Goal: Task Accomplishment & Management: Use online tool/utility

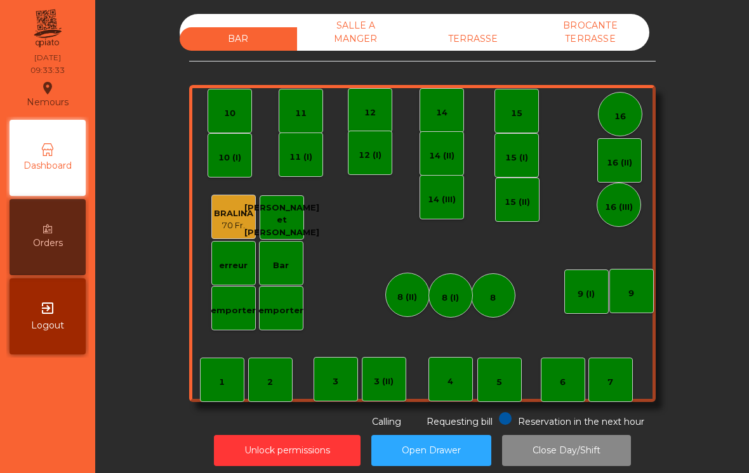
click at [614, 384] on div "7" at bounding box center [610, 380] width 44 height 44
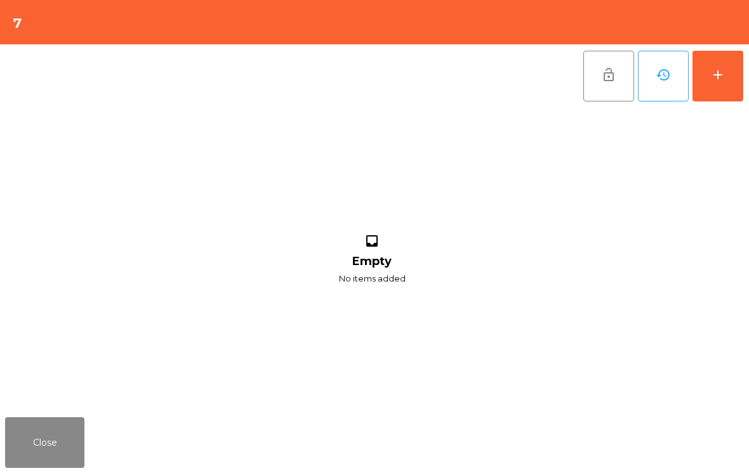
click at [725, 76] on div "add" at bounding box center [717, 74] width 15 height 15
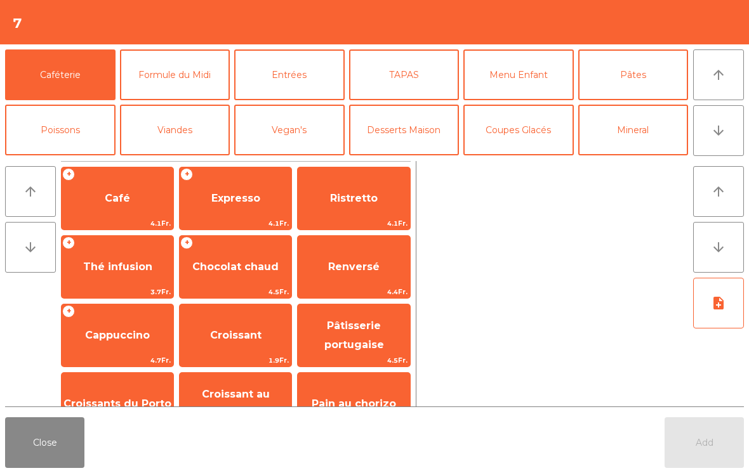
click at [140, 190] on span "Café" at bounding box center [118, 198] width 112 height 34
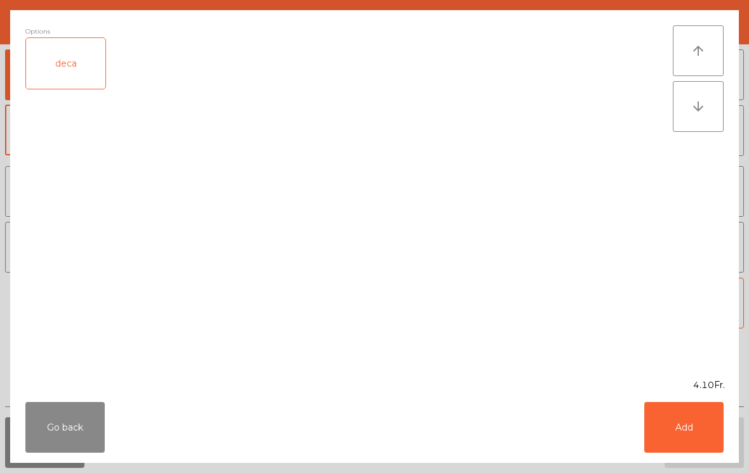
click at [694, 435] on button "Add" at bounding box center [683, 427] width 79 height 51
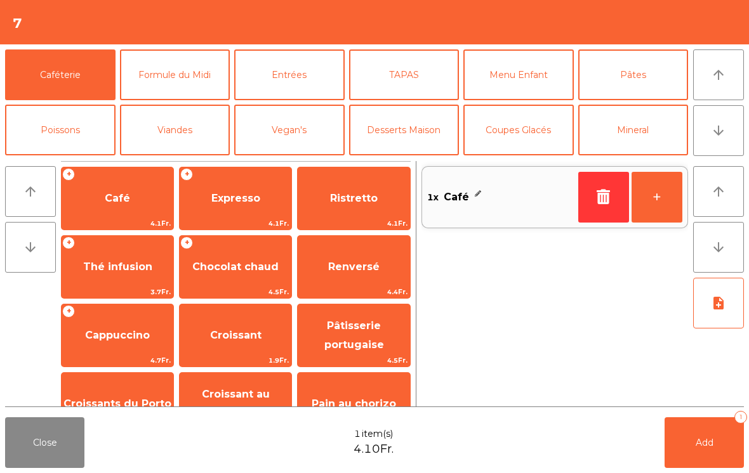
click at [263, 208] on span "Expresso" at bounding box center [236, 198] width 112 height 34
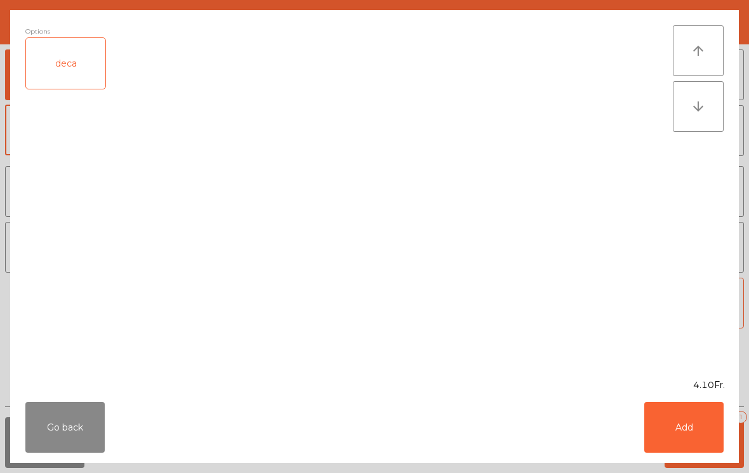
click at [90, 426] on button "Go back" at bounding box center [64, 427] width 79 height 51
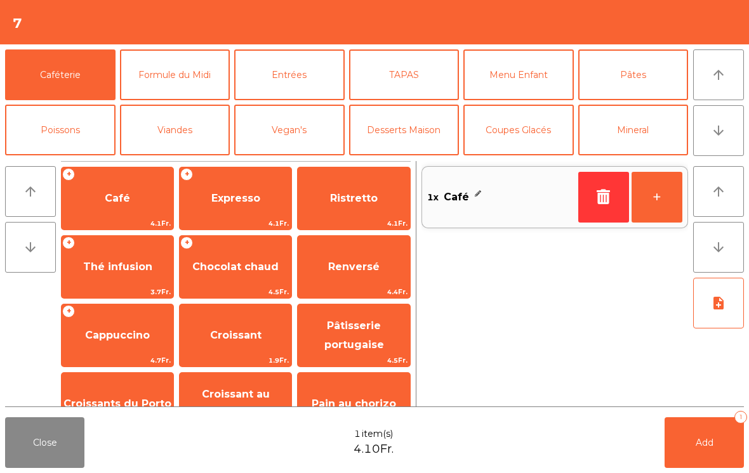
click at [364, 206] on span "Ristretto" at bounding box center [354, 198] width 112 height 34
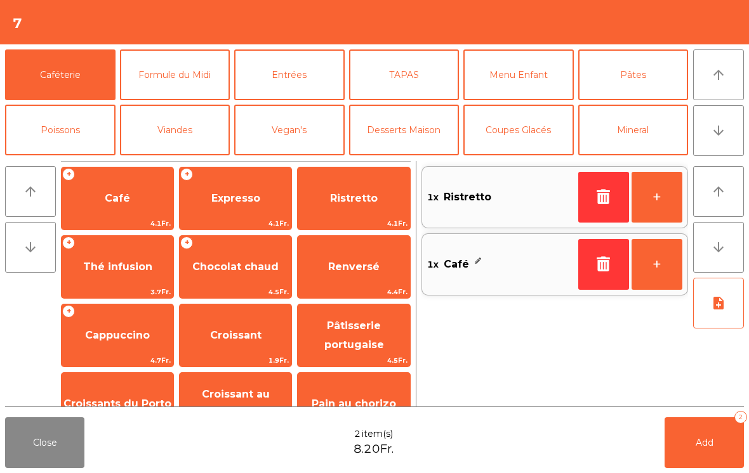
click at [107, 341] on span "Cappuccino" at bounding box center [117, 335] width 65 height 12
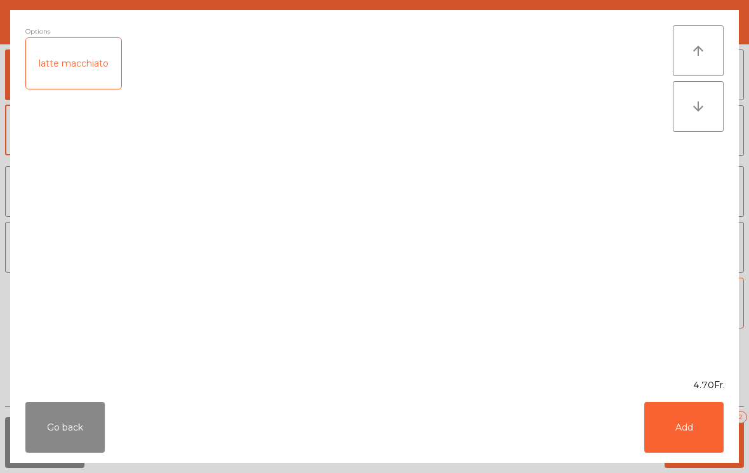
click at [680, 426] on button "Add" at bounding box center [683, 427] width 79 height 51
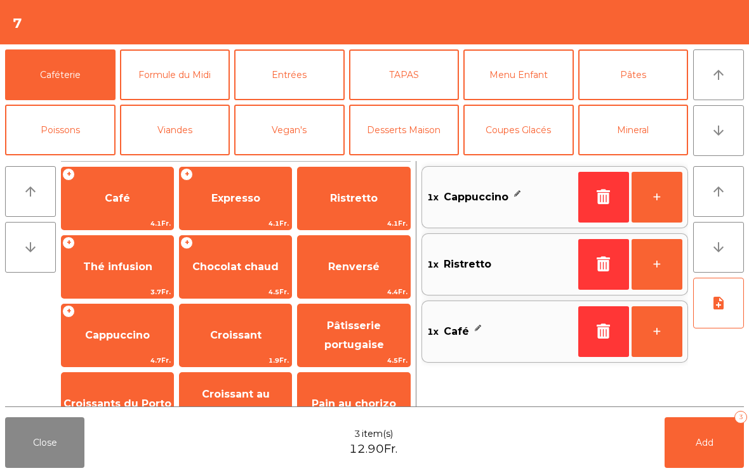
click at [119, 390] on span "Croissants du Porto" at bounding box center [118, 404] width 112 height 34
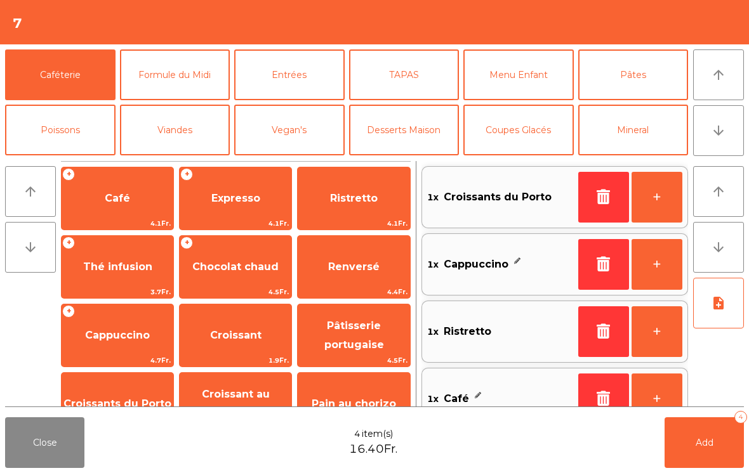
click at [706, 445] on span "Add" at bounding box center [705, 442] width 18 height 11
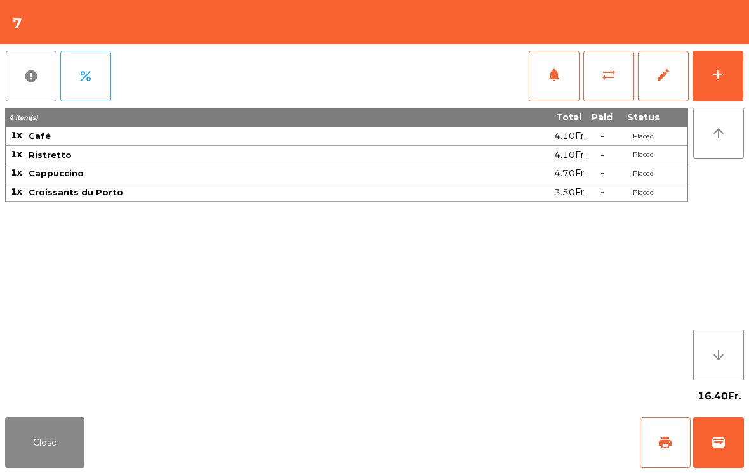
click at [724, 58] on button "add" at bounding box center [717, 76] width 51 height 51
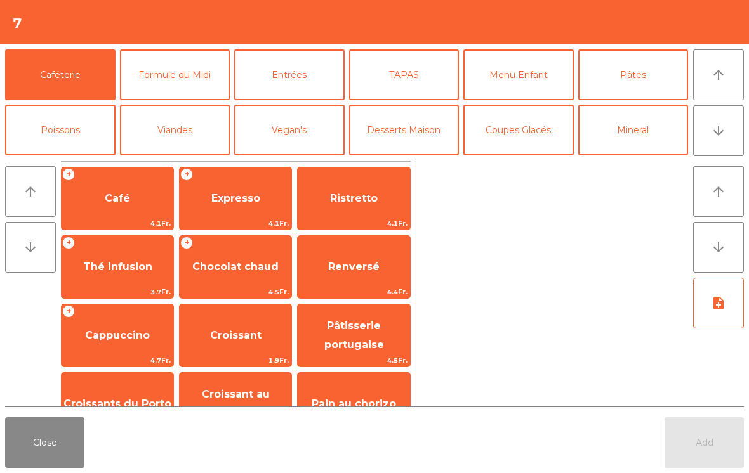
click at [135, 201] on span "Café" at bounding box center [118, 198] width 112 height 34
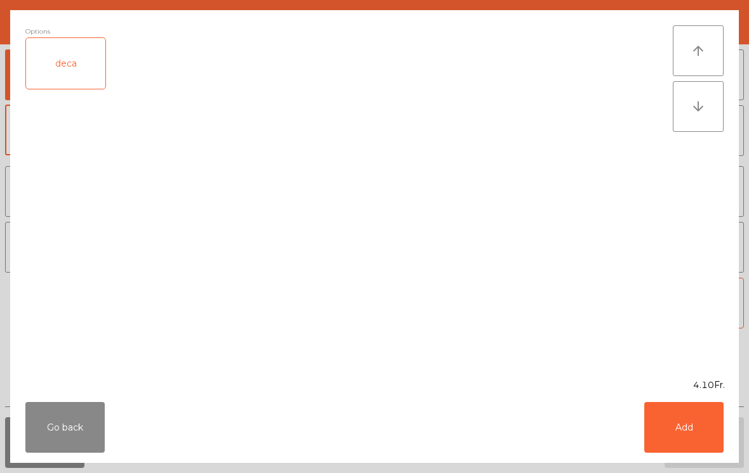
click at [699, 430] on button "Add" at bounding box center [683, 427] width 79 height 51
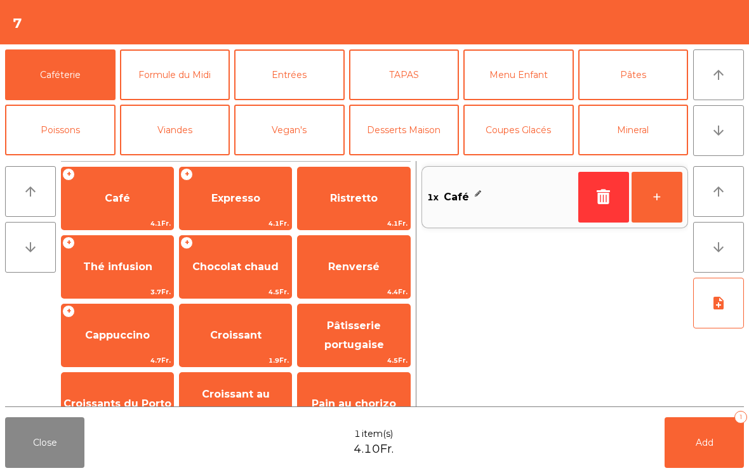
click at [703, 452] on button "Add 1" at bounding box center [703, 443] width 79 height 51
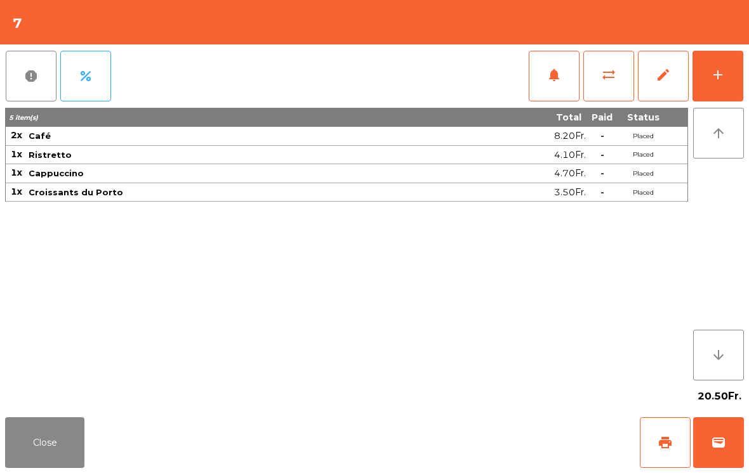
click at [662, 440] on span "print" at bounding box center [664, 442] width 15 height 15
click at [740, 433] on button "wallet" at bounding box center [718, 443] width 51 height 51
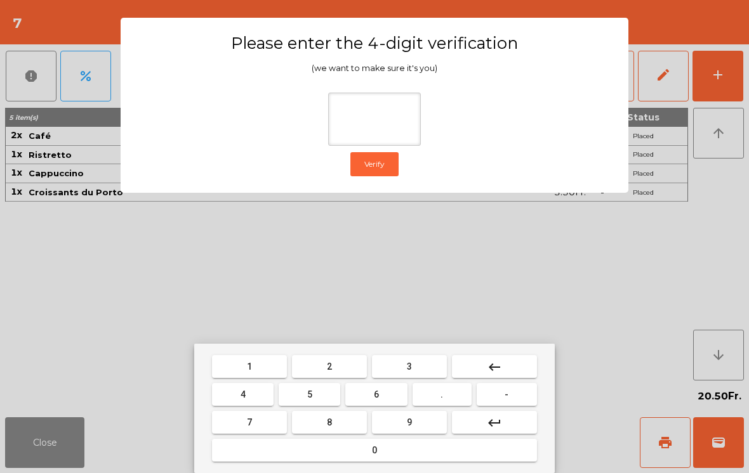
type input "*"
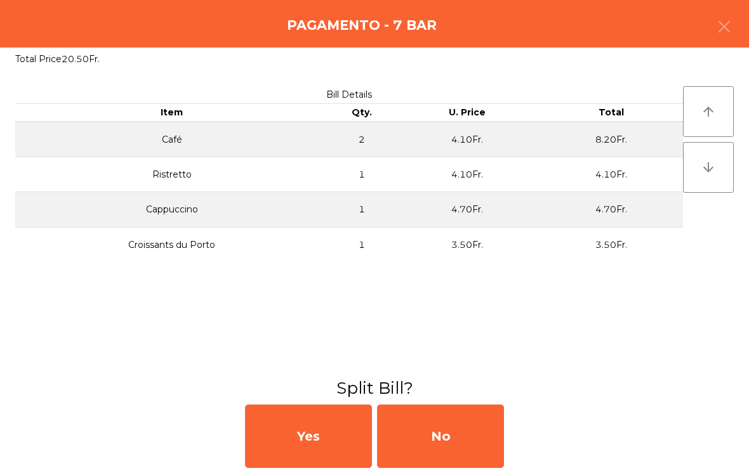
click at [419, 433] on div "No" at bounding box center [440, 436] width 127 height 63
click at [428, 423] on div "MB" at bounding box center [440, 436] width 127 height 63
